Goal: Task Accomplishment & Management: Manage account settings

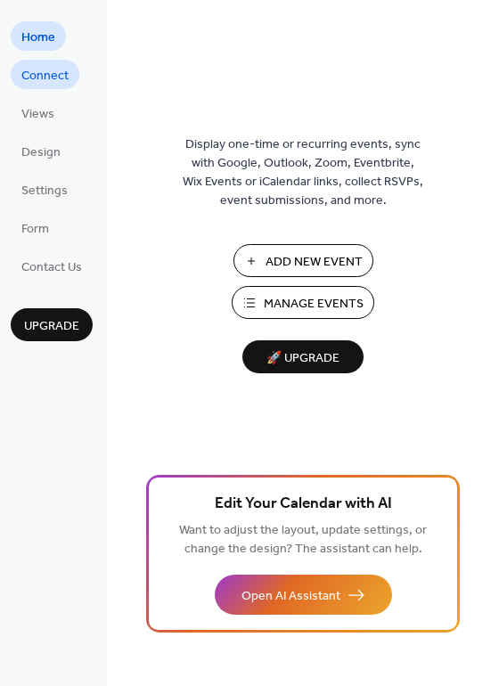
click at [51, 75] on span "Connect" at bounding box center [44, 76] width 47 height 19
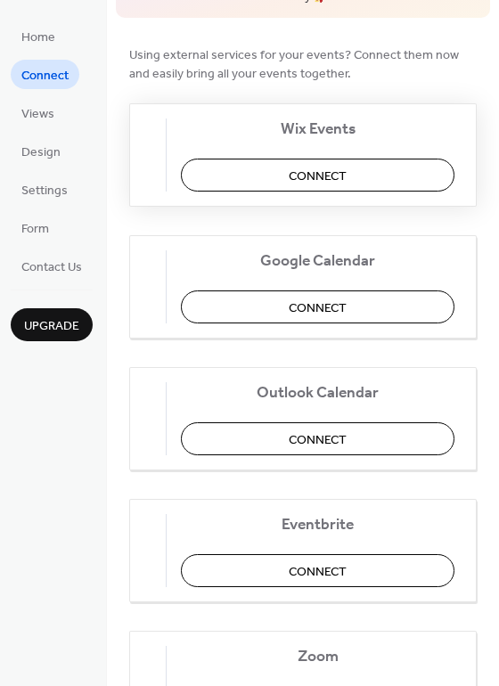
scroll to position [150, 0]
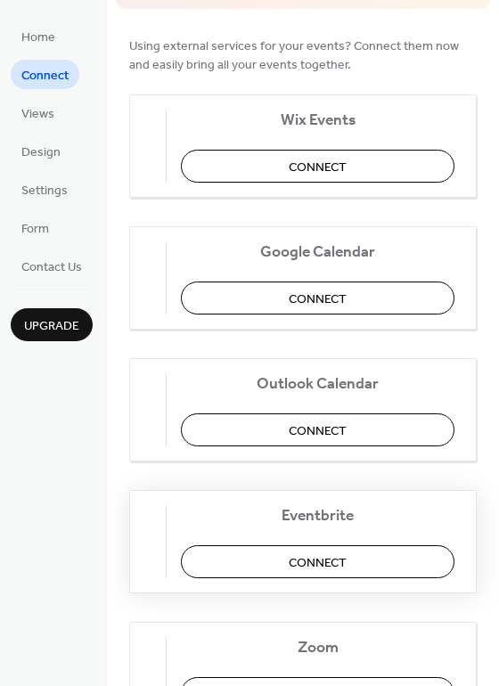
click at [322, 561] on span "Connect" at bounding box center [318, 562] width 58 height 19
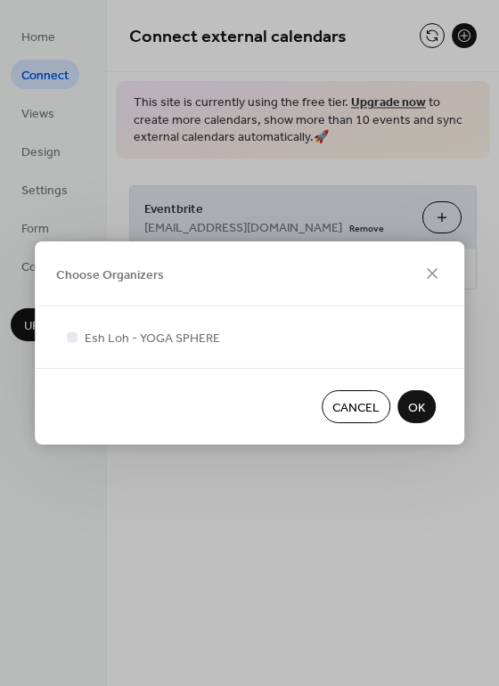
click at [182, 321] on div "Esh Loh - YOGA SPHERE" at bounding box center [249, 336] width 429 height 61
click at [176, 341] on span "Esh Loh - YOGA SPHERE" at bounding box center [152, 338] width 135 height 19
click at [419, 406] on span "OK" at bounding box center [416, 408] width 17 height 19
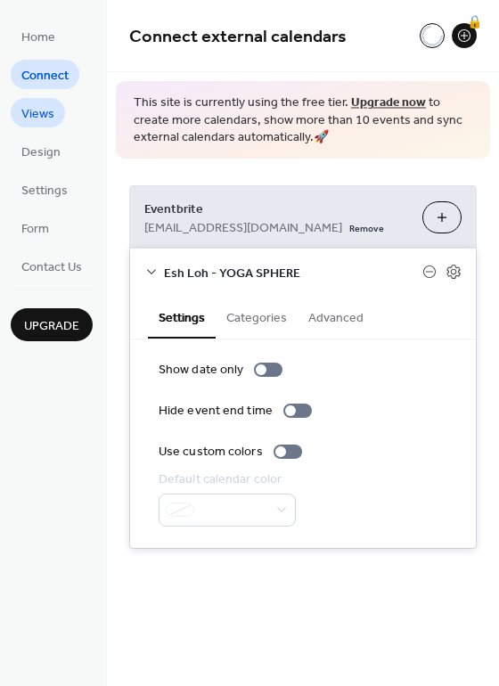
click at [47, 106] on span "Views" at bounding box center [37, 114] width 33 height 19
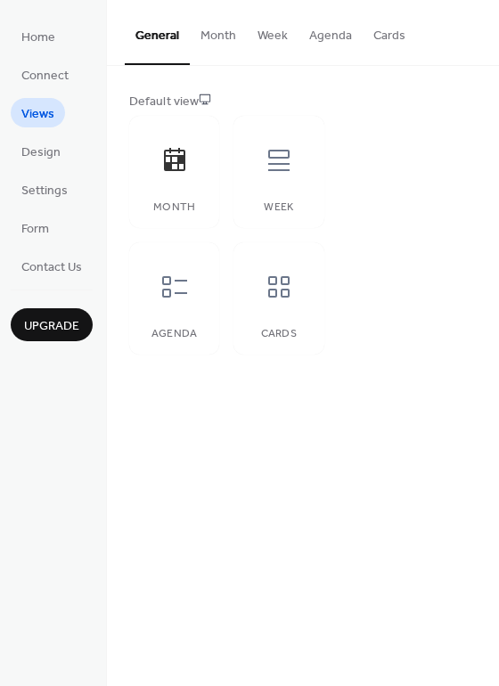
click at [376, 38] on button "Cards" at bounding box center [388, 31] width 53 height 63
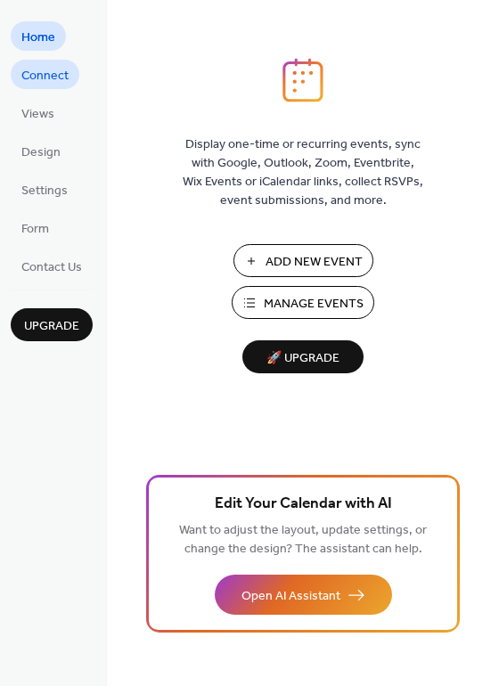
click at [44, 82] on span "Connect" at bounding box center [44, 76] width 47 height 19
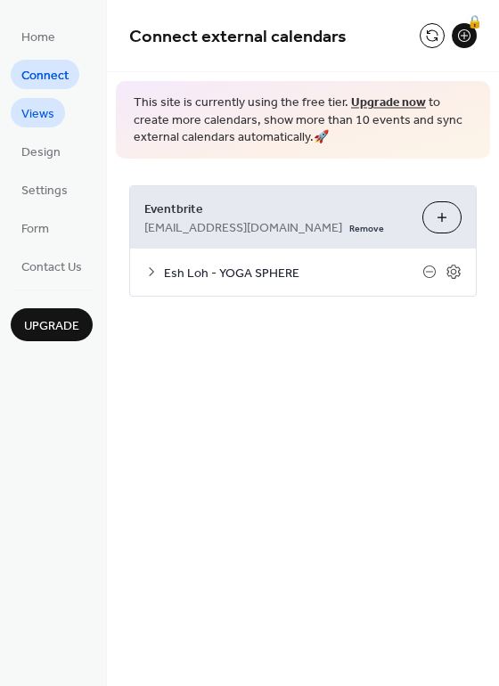
click at [44, 112] on span "Views" at bounding box center [37, 114] width 33 height 19
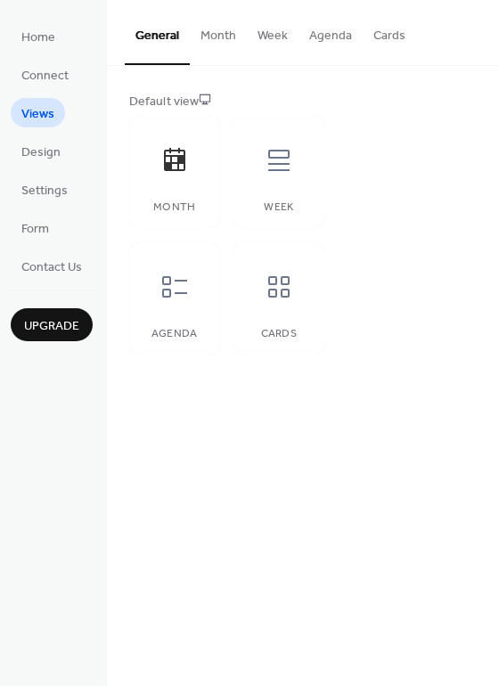
click at [387, 30] on button "Cards" at bounding box center [388, 31] width 53 height 63
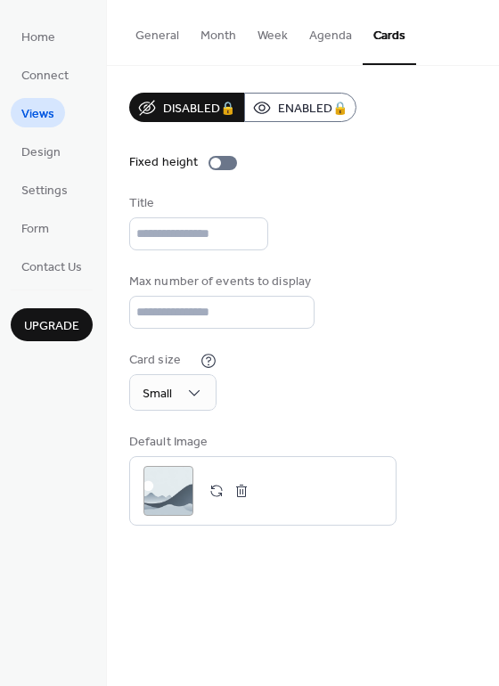
click at [448, 329] on div "Disabled 🔒 Enabled 🔒 Fixed height Title Max number of events to display ** Card…" at bounding box center [302, 309] width 347 height 433
click at [225, 160] on div at bounding box center [222, 163] width 28 height 14
click at [225, 160] on div at bounding box center [229, 163] width 11 height 11
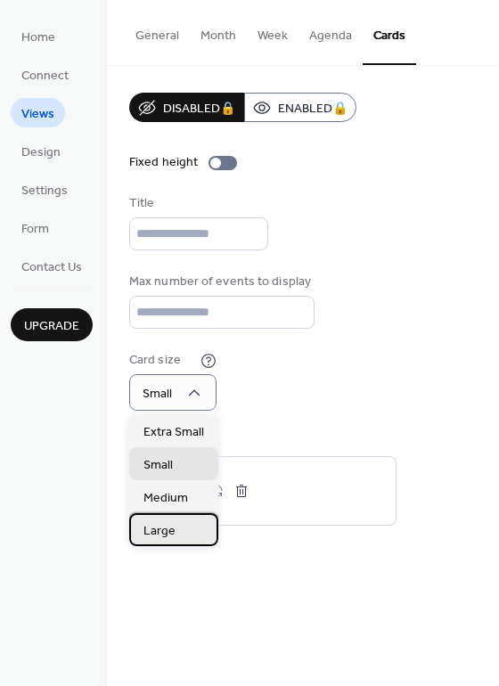
click at [178, 527] on div "Large" at bounding box center [173, 529] width 89 height 33
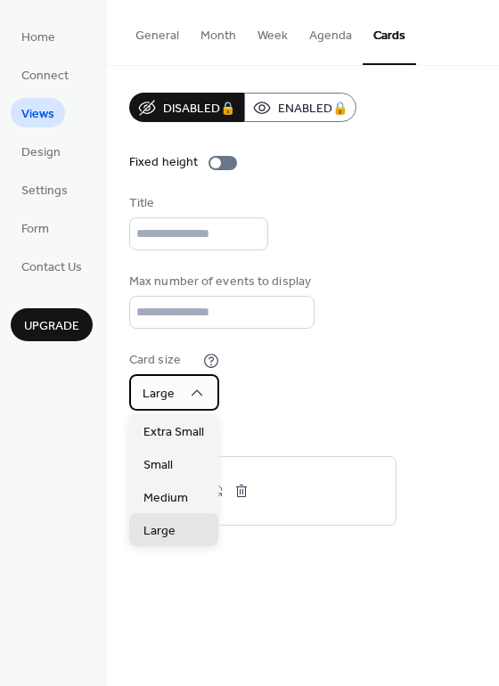
click at [173, 404] on span "Large" at bounding box center [158, 394] width 32 height 24
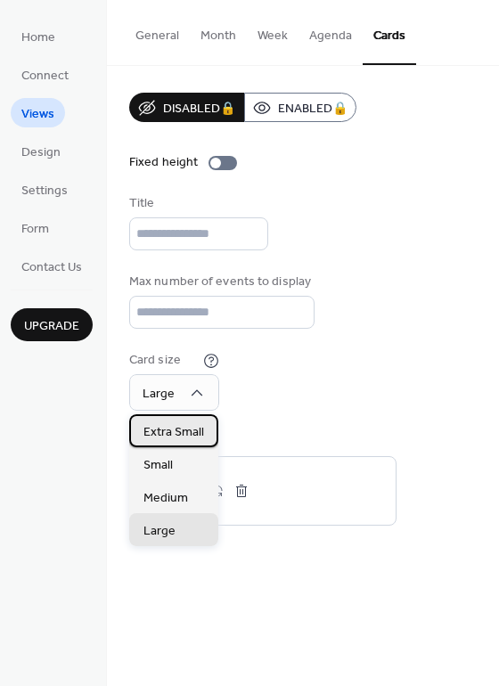
click at [171, 436] on span "Extra Small" at bounding box center [173, 432] width 61 height 19
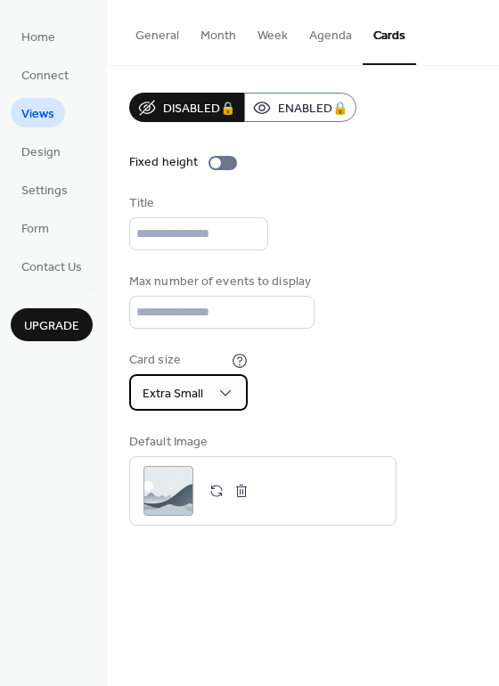
click at [176, 387] on span "Extra Small" at bounding box center [172, 394] width 61 height 24
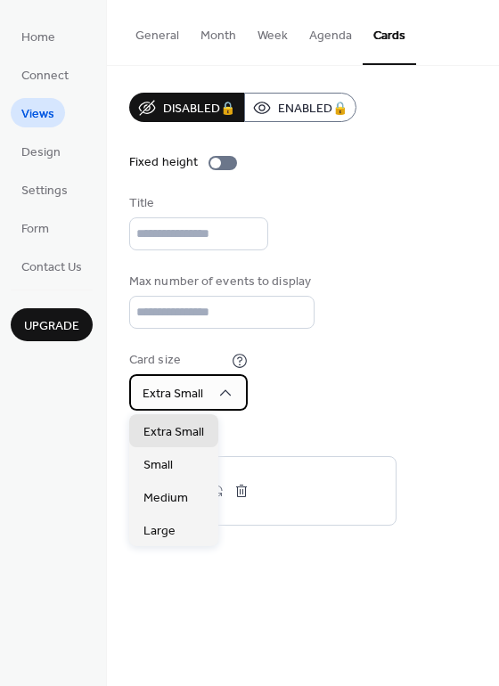
click at [221, 393] on icon at bounding box center [226, 392] width 12 height 6
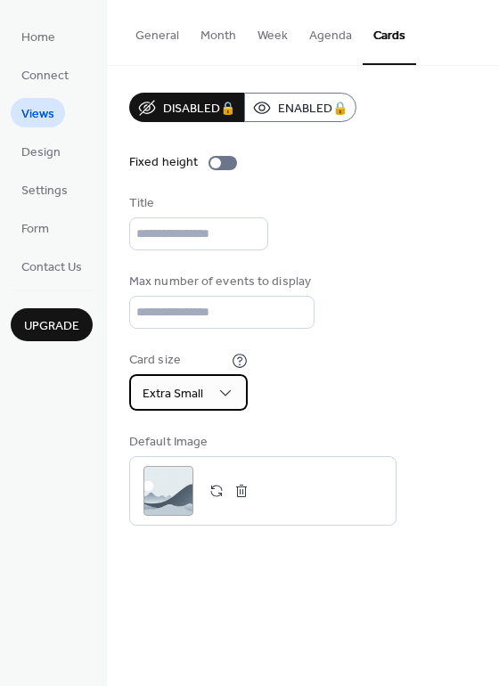
click at [221, 393] on icon at bounding box center [225, 393] width 18 height 18
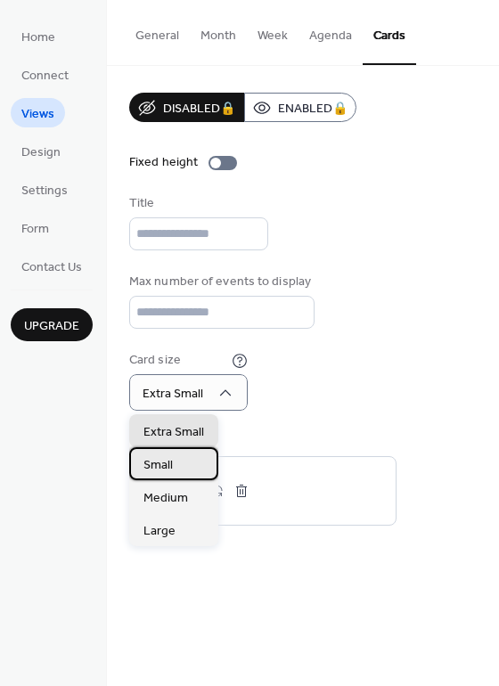
click at [183, 467] on div "Small" at bounding box center [173, 463] width 89 height 33
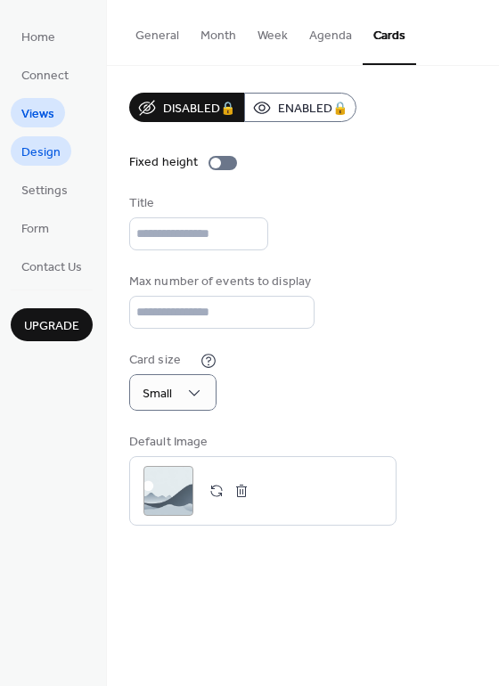
click at [54, 147] on span "Design" at bounding box center [40, 152] width 39 height 19
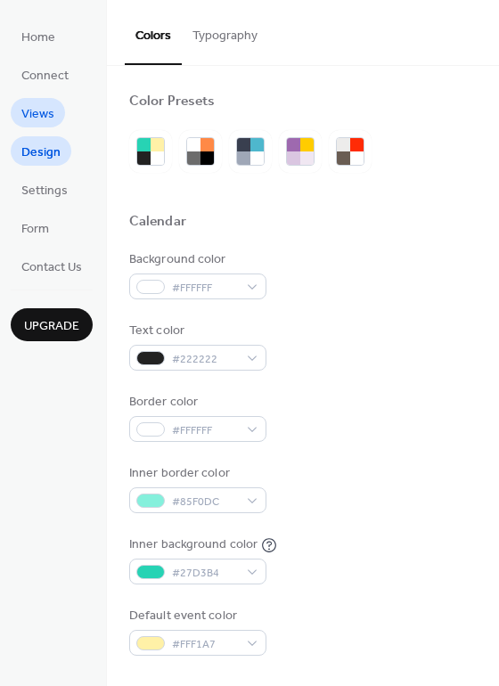
click at [51, 121] on span "Views" at bounding box center [37, 114] width 33 height 19
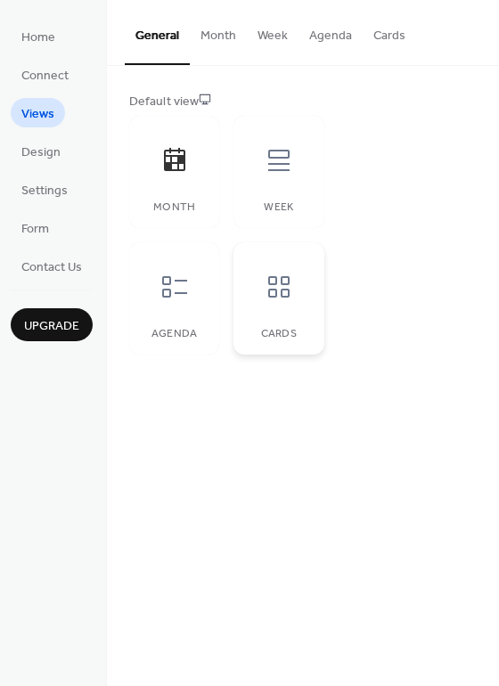
click at [297, 294] on div at bounding box center [278, 286] width 53 height 53
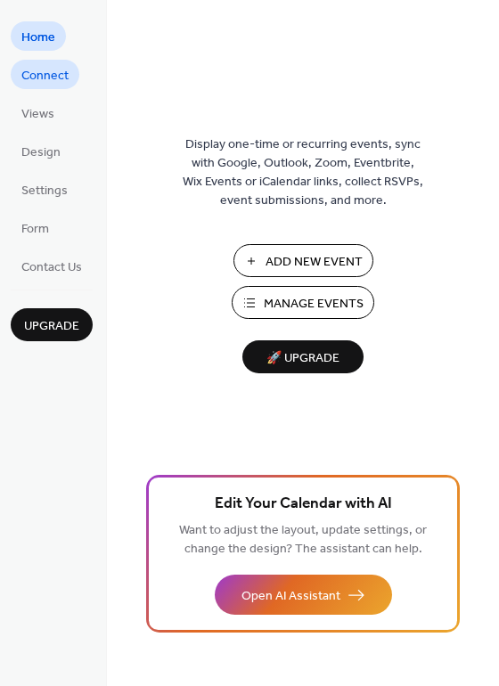
click at [43, 79] on span "Connect" at bounding box center [44, 76] width 47 height 19
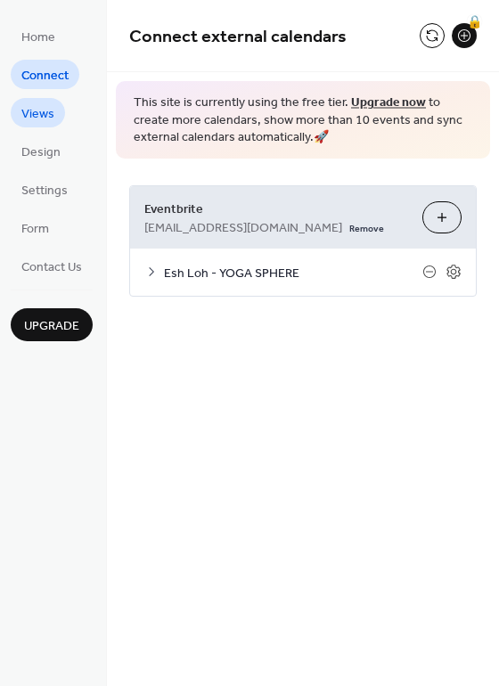
click at [45, 116] on span "Views" at bounding box center [37, 114] width 33 height 19
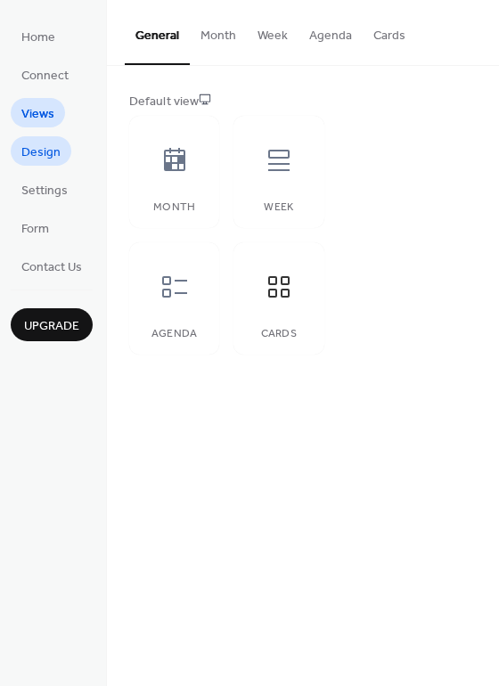
click at [47, 149] on span "Design" at bounding box center [40, 152] width 39 height 19
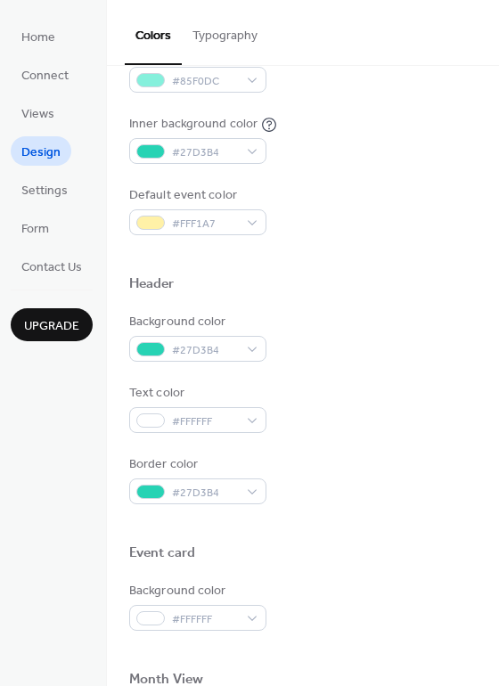
scroll to position [751, 0]
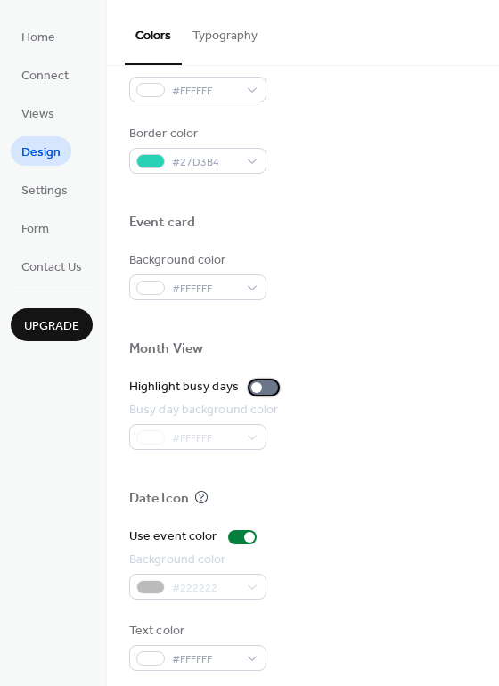
click at [264, 386] on div at bounding box center [263, 387] width 28 height 14
click at [265, 386] on div at bounding box center [270, 387] width 11 height 11
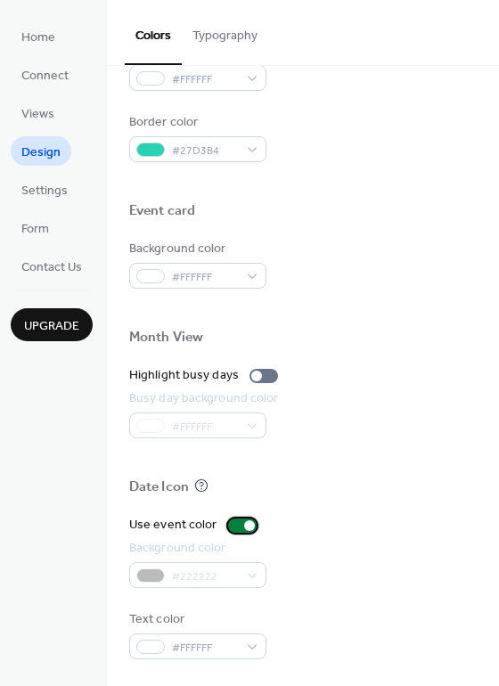
click at [236, 525] on div at bounding box center [242, 525] width 28 height 14
click at [236, 525] on div at bounding box center [235, 525] width 11 height 11
click at [236, 525] on div at bounding box center [242, 525] width 28 height 14
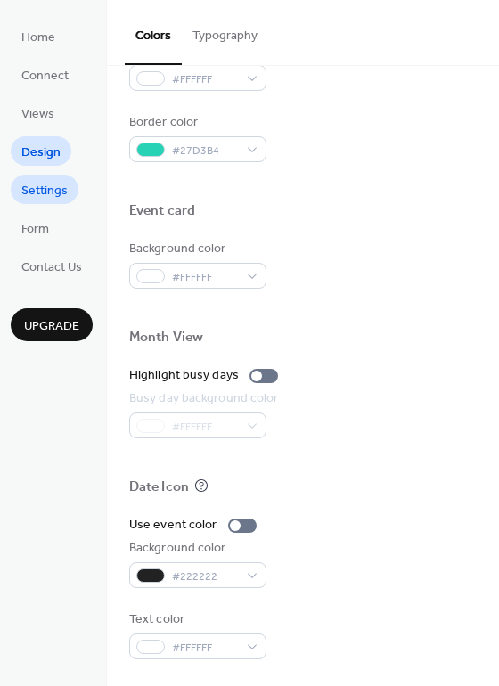
click at [45, 194] on span "Settings" at bounding box center [44, 191] width 46 height 19
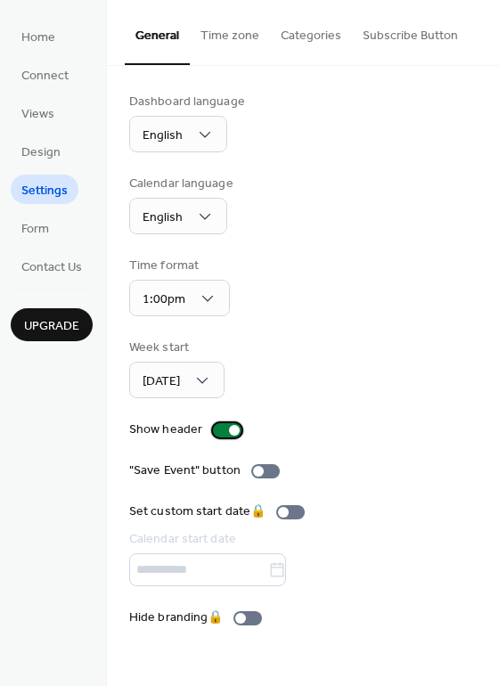
click at [225, 429] on div at bounding box center [227, 430] width 28 height 14
click at [227, 431] on div at bounding box center [227, 430] width 28 height 14
click at [229, 431] on div at bounding box center [234, 430] width 11 height 11
click at [264, 468] on div at bounding box center [265, 471] width 28 height 14
click at [267, 469] on div at bounding box center [272, 471] width 11 height 11
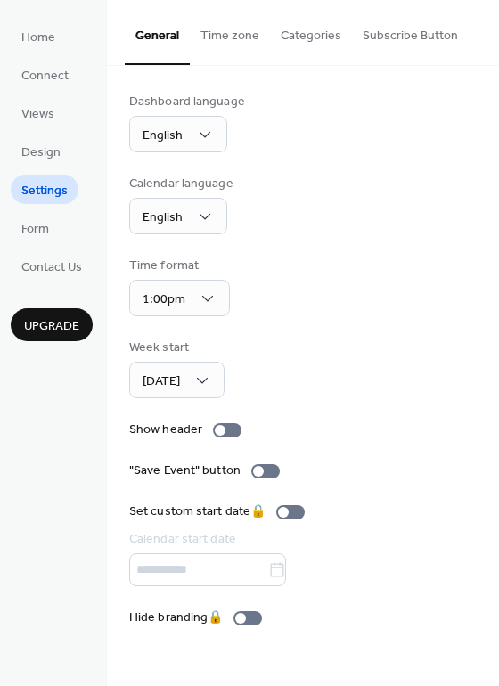
click at [233, 40] on button "Time zone" at bounding box center [230, 31] width 80 height 63
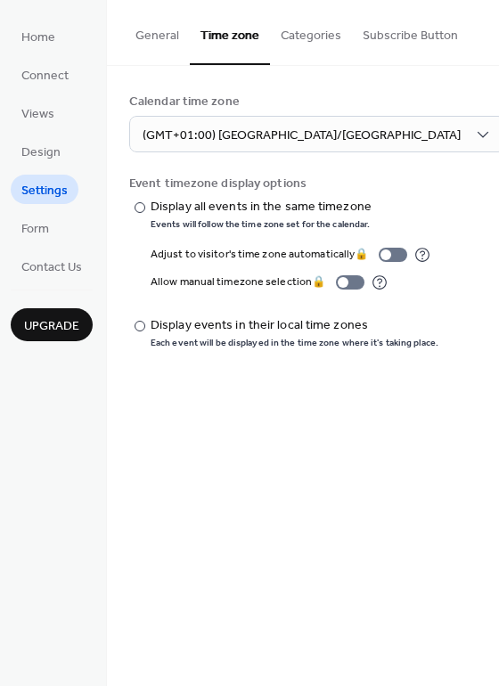
click at [297, 37] on button "Categories" at bounding box center [311, 31] width 82 height 63
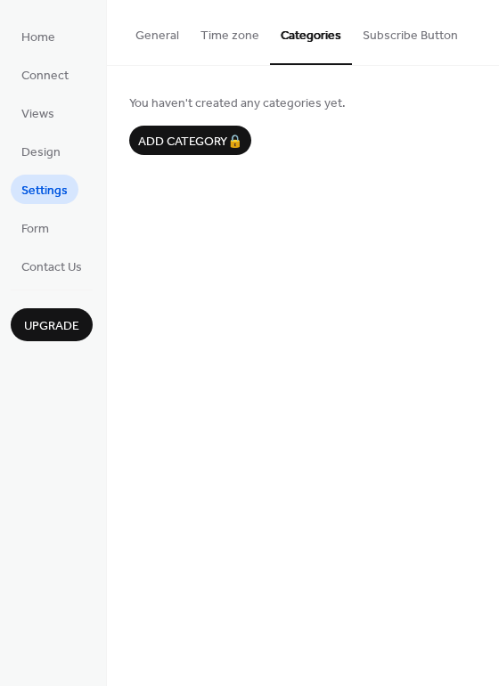
click at [393, 39] on button "Subscribe Button" at bounding box center [410, 31] width 117 height 63
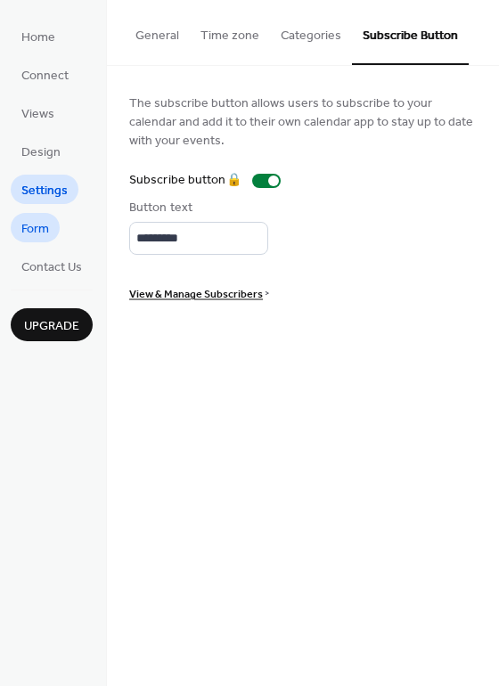
click at [48, 233] on span "Form" at bounding box center [35, 229] width 28 height 19
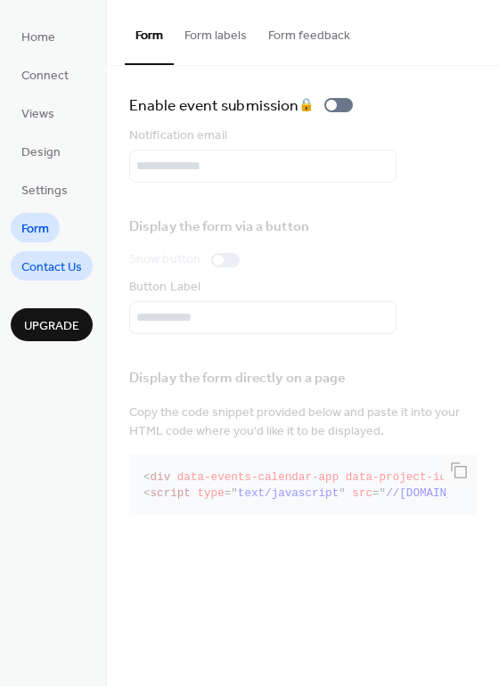
click at [48, 261] on span "Contact Us" at bounding box center [51, 267] width 61 height 19
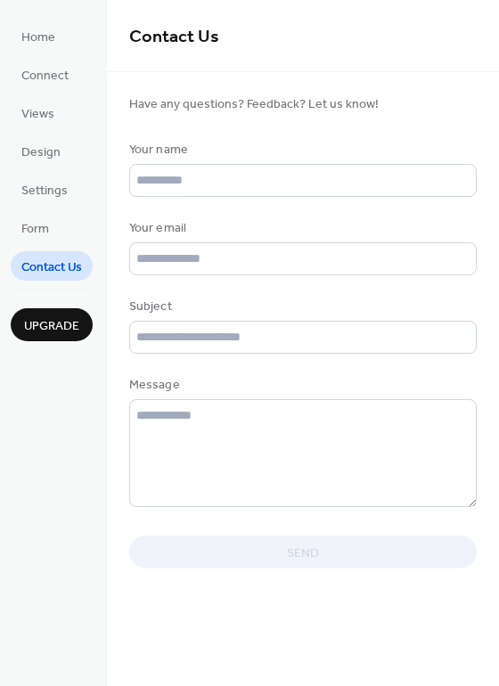
click at [45, 324] on span "Upgrade" at bounding box center [51, 326] width 55 height 19
